Goal: Contribute content: Add original content to the website for others to see

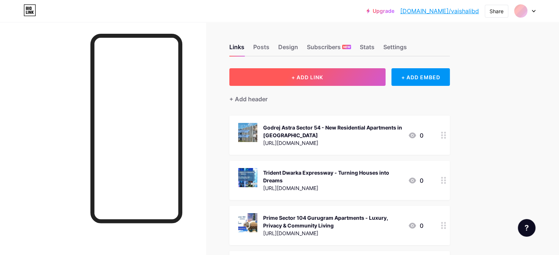
click at [323, 79] on span "+ ADD LINK" at bounding box center [307, 77] width 32 height 6
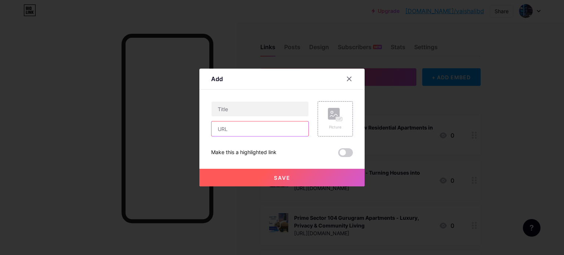
click at [245, 128] on input "text" at bounding box center [260, 129] width 97 height 15
paste input "[URL][DOMAIN_NAME]"
type input "[URL][DOMAIN_NAME]"
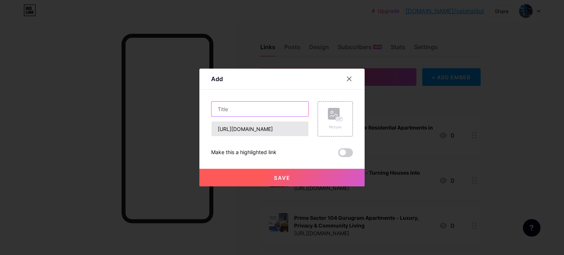
paste input "Platinum Andheri West | Luxury Residential Projects In [GEOGRAPHIC_DATA]"
type input "Platinum Andheri West | Luxury Residential Projects In [GEOGRAPHIC_DATA]"
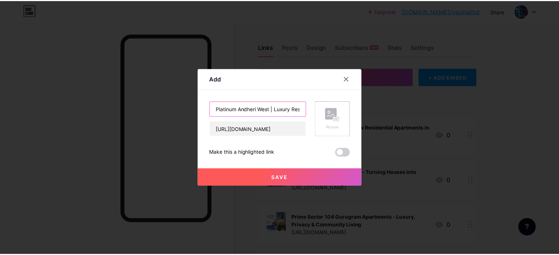
scroll to position [0, 66]
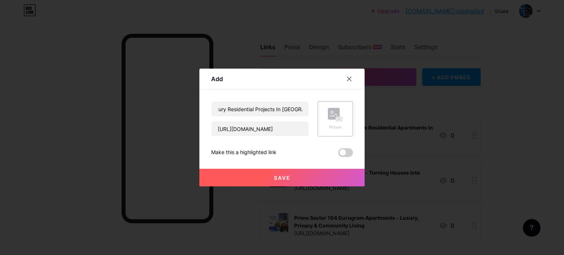
click at [338, 121] on rect at bounding box center [339, 120] width 6 height 4
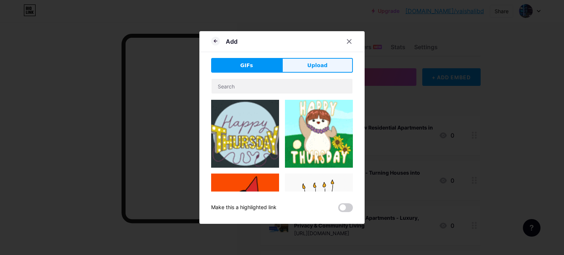
click at [322, 57] on div "Add GIFs Upload Content YouTube Play YouTube video without leaving your page. A…" at bounding box center [281, 127] width 165 height 193
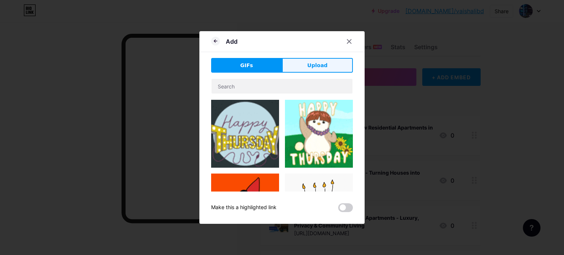
click at [316, 64] on span "Upload" at bounding box center [317, 66] width 20 height 8
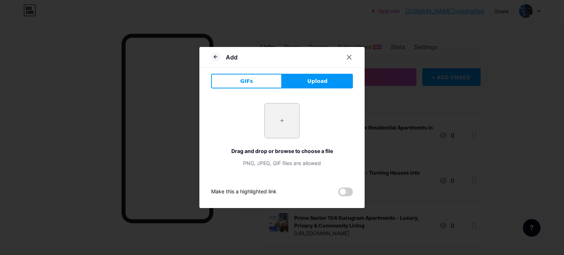
click at [279, 123] on input "file" at bounding box center [282, 121] width 35 height 35
type input "C:\fakepath\3.jpg"
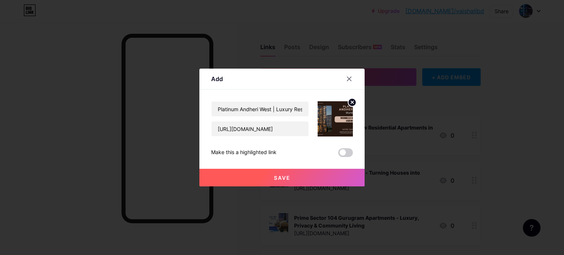
click at [284, 176] on span "Save" at bounding box center [282, 178] width 17 height 6
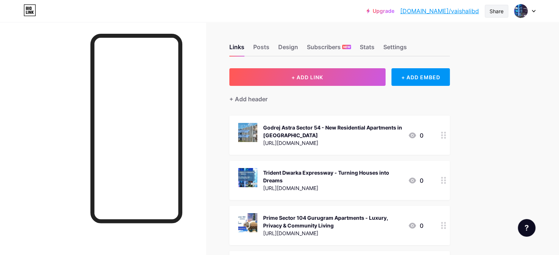
click at [499, 8] on div "Share" at bounding box center [496, 11] width 14 height 8
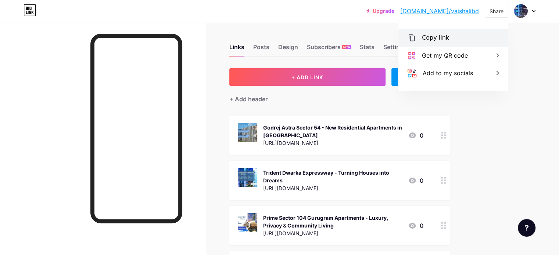
click at [420, 34] on div "Copy link" at bounding box center [452, 38] width 109 height 18
